Goal: Check status

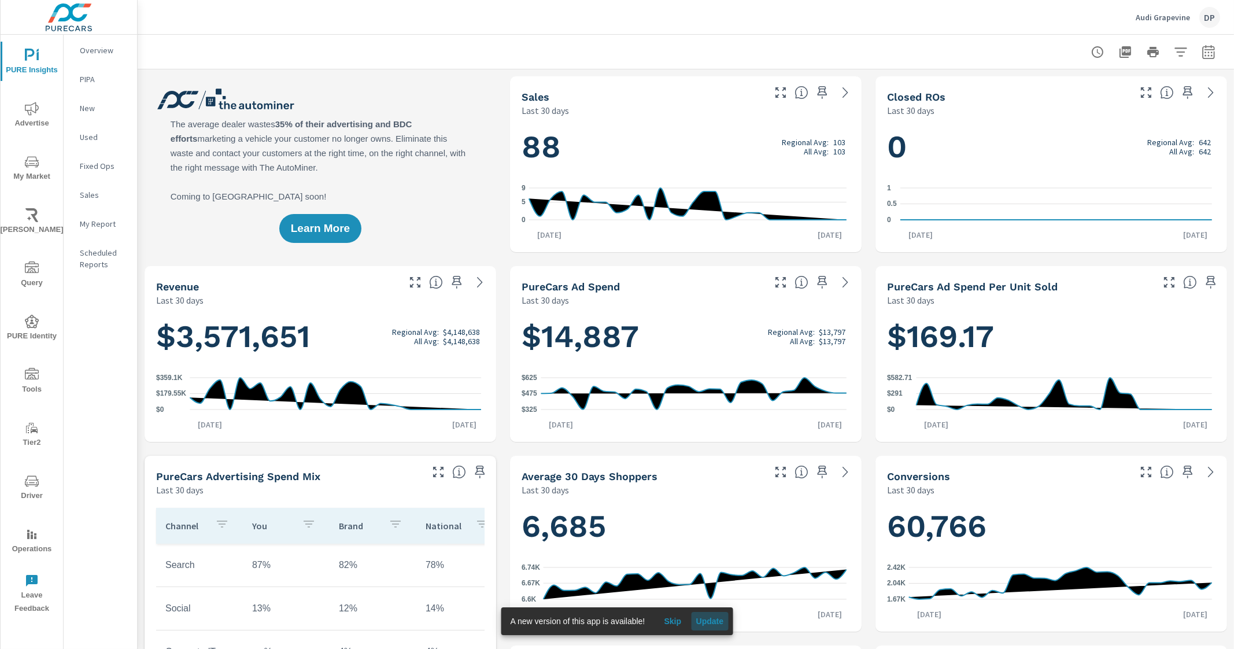
click at [708, 623] on span "Update" at bounding box center [710, 621] width 28 height 10
